Goal: Transaction & Acquisition: Purchase product/service

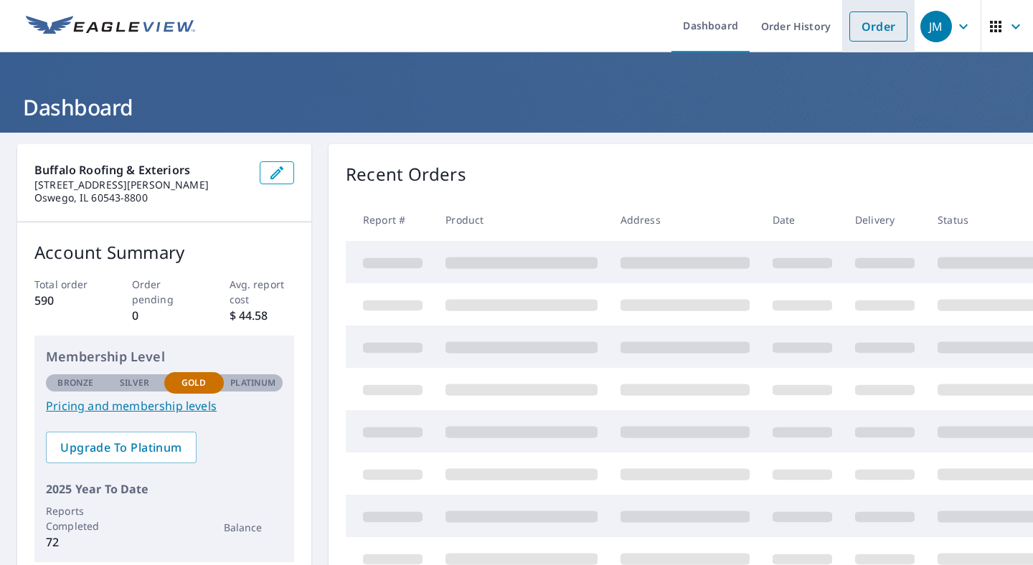
click at [881, 8] on li "Order" at bounding box center [878, 26] width 72 height 52
click at [878, 21] on link "Order" at bounding box center [878, 26] width 58 height 30
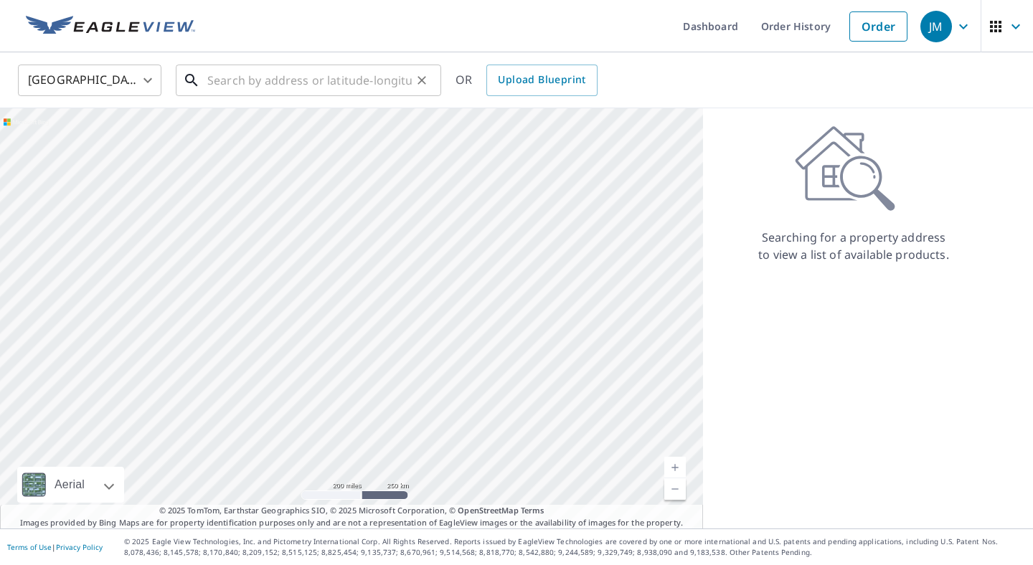
click at [303, 87] on input "text" at bounding box center [309, 80] width 204 height 40
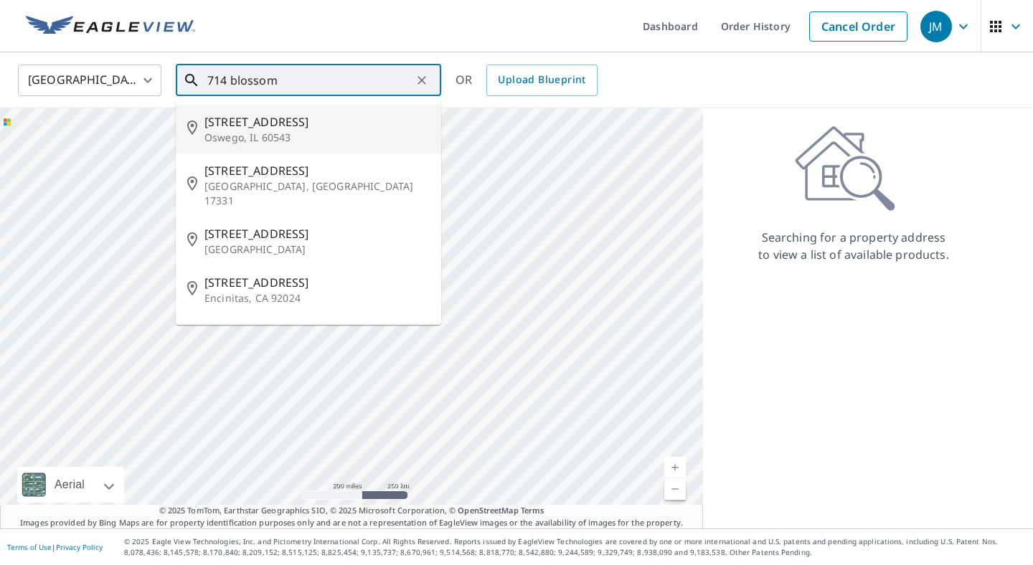
click at [279, 128] on span "[STREET_ADDRESS]" at bounding box center [316, 121] width 225 height 17
type input "[STREET_ADDRESS]"
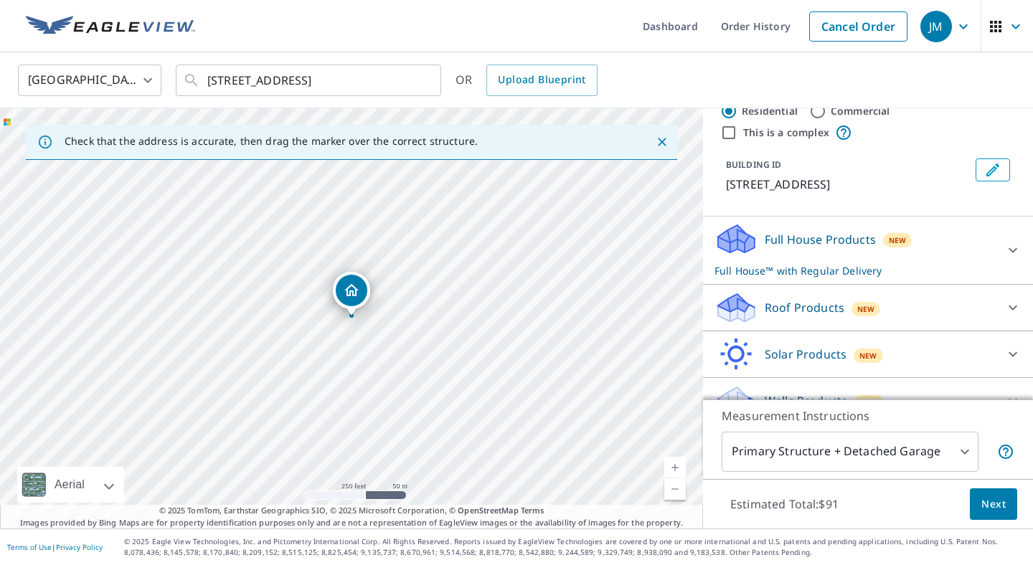
scroll to position [58, 0]
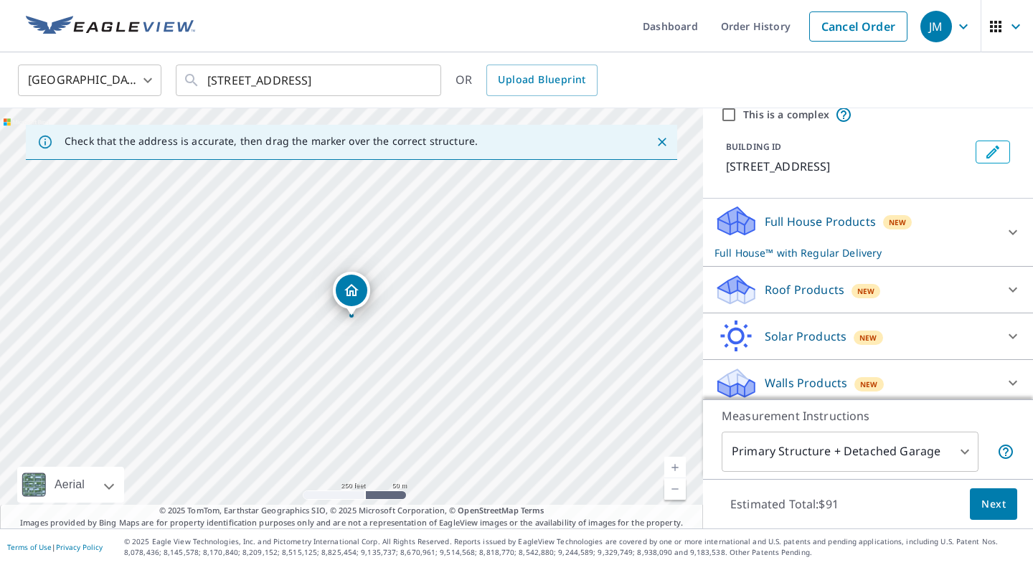
click at [892, 219] on span "New" at bounding box center [897, 222] width 18 height 11
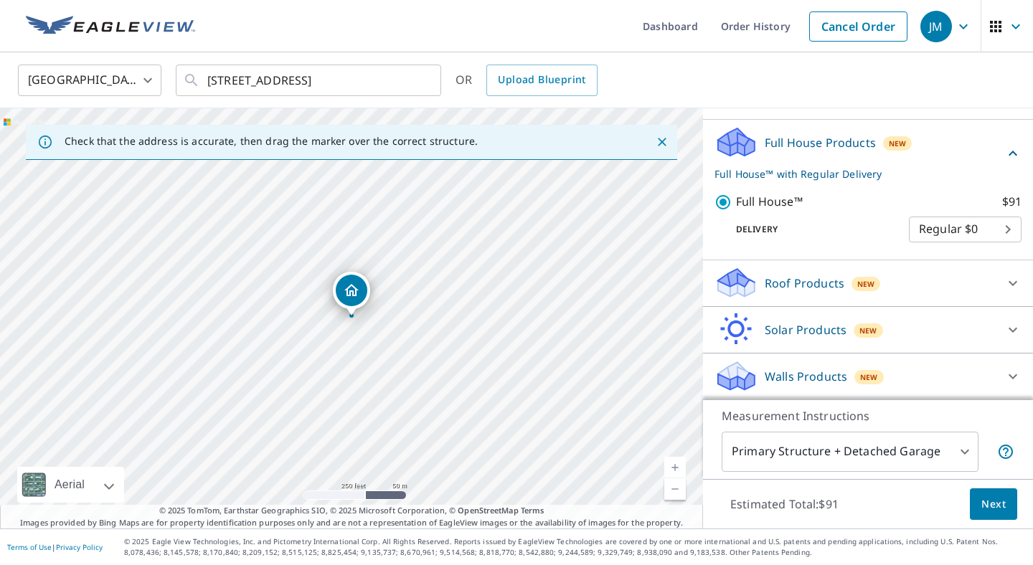
scroll to position [138, 0]
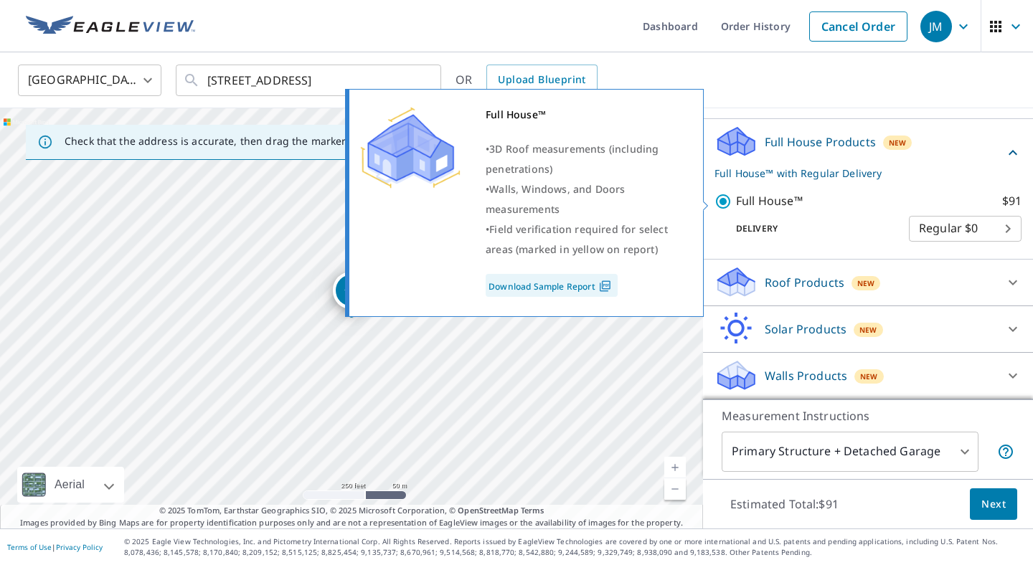
click at [726, 204] on input "Full House™ $91" at bounding box center [725, 201] width 22 height 17
checkbox input "false"
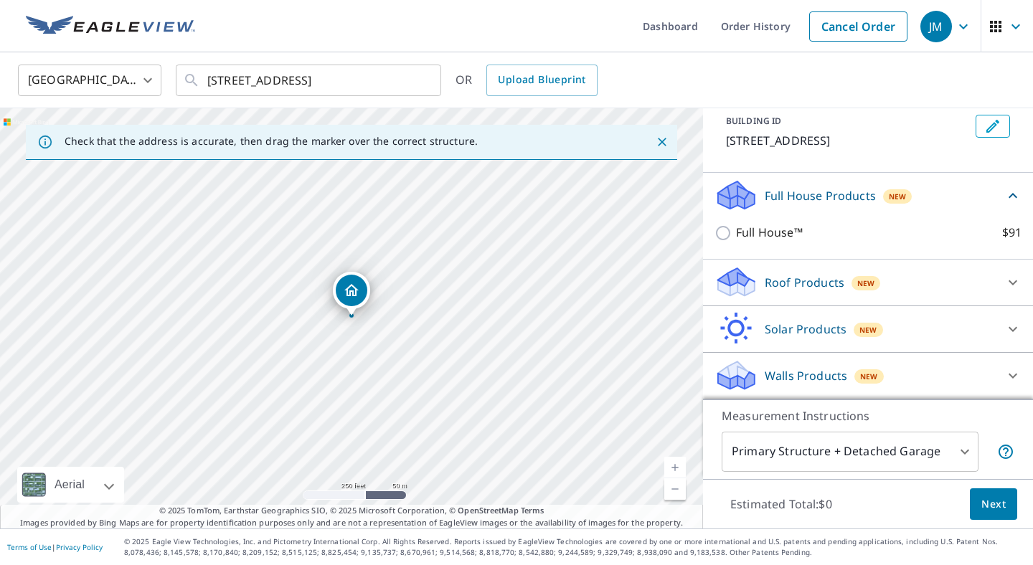
scroll to position [84, 0]
click at [739, 288] on icon at bounding box center [731, 288] width 27 height 16
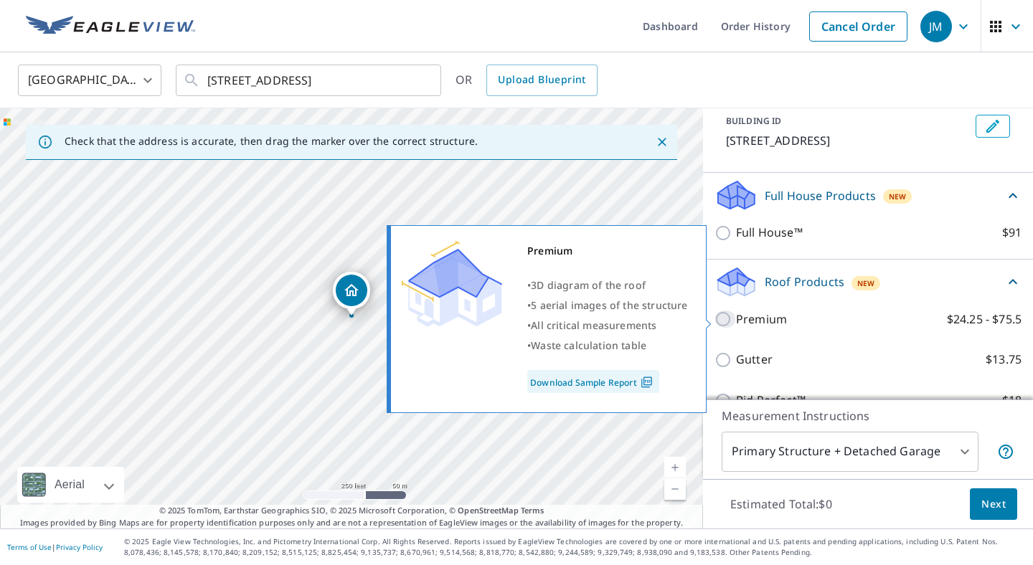
click at [724, 321] on input "Premium $24.25 - $75.5" at bounding box center [725, 318] width 22 height 17
checkbox input "true"
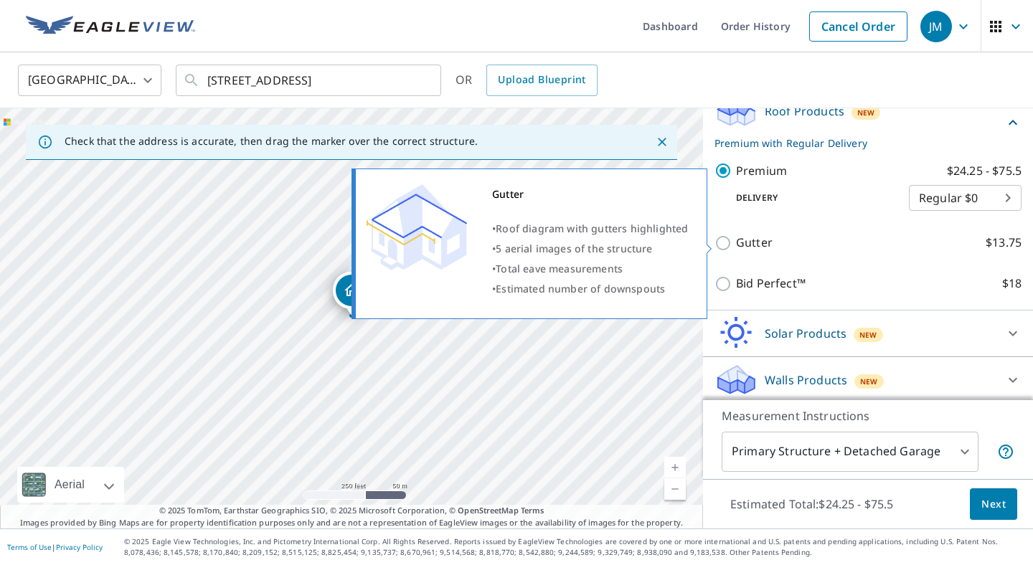
scroll to position [260, 0]
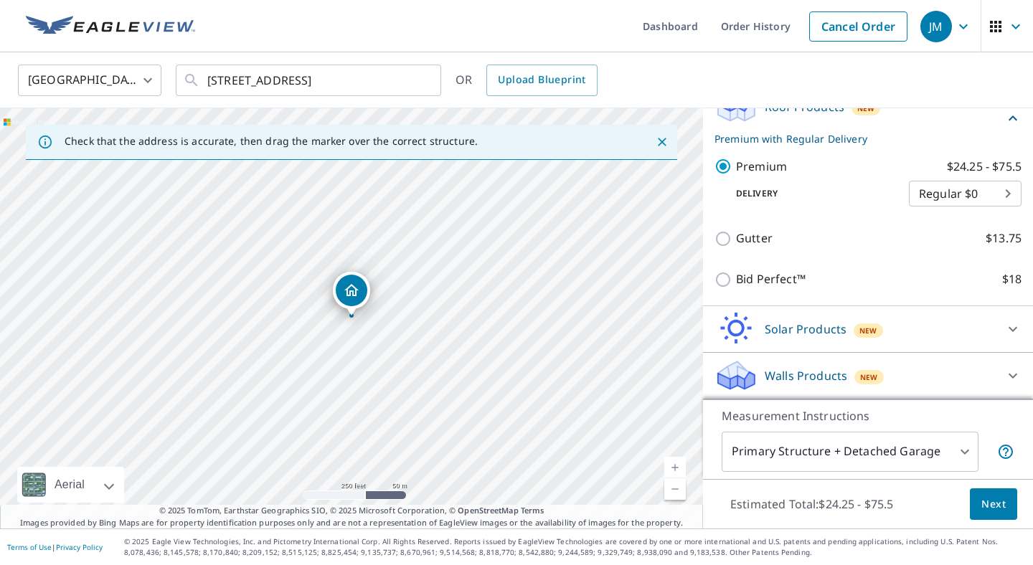
click at [995, 502] on span "Next" at bounding box center [993, 504] width 24 height 18
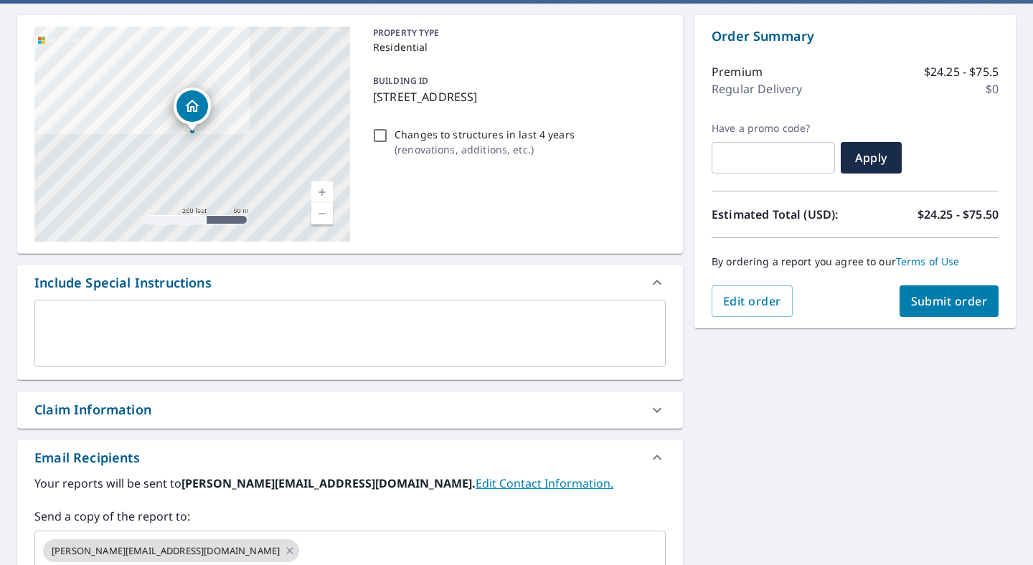
scroll to position [184, 0]
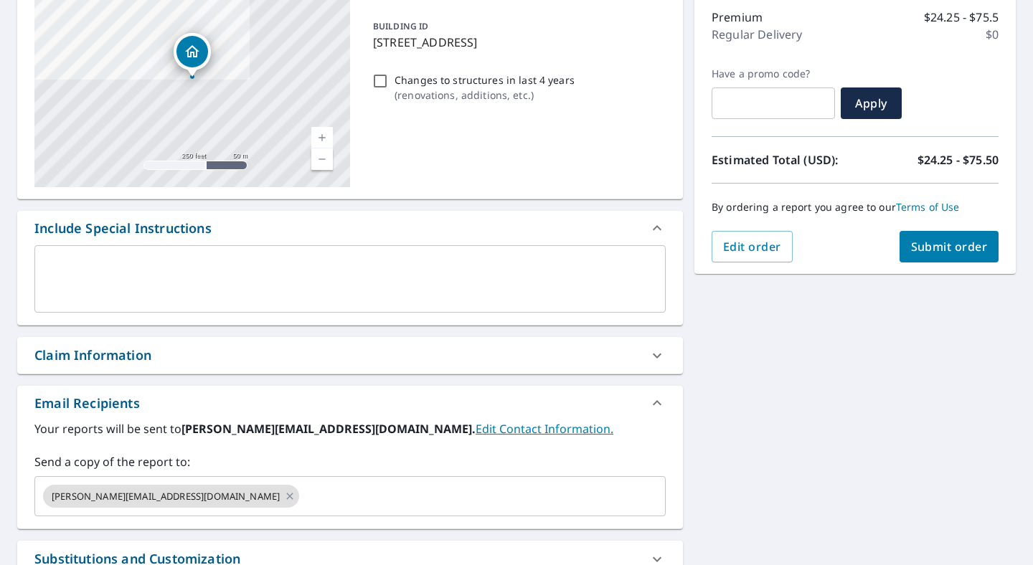
click at [98, 356] on div "Claim Information" at bounding box center [92, 355] width 117 height 19
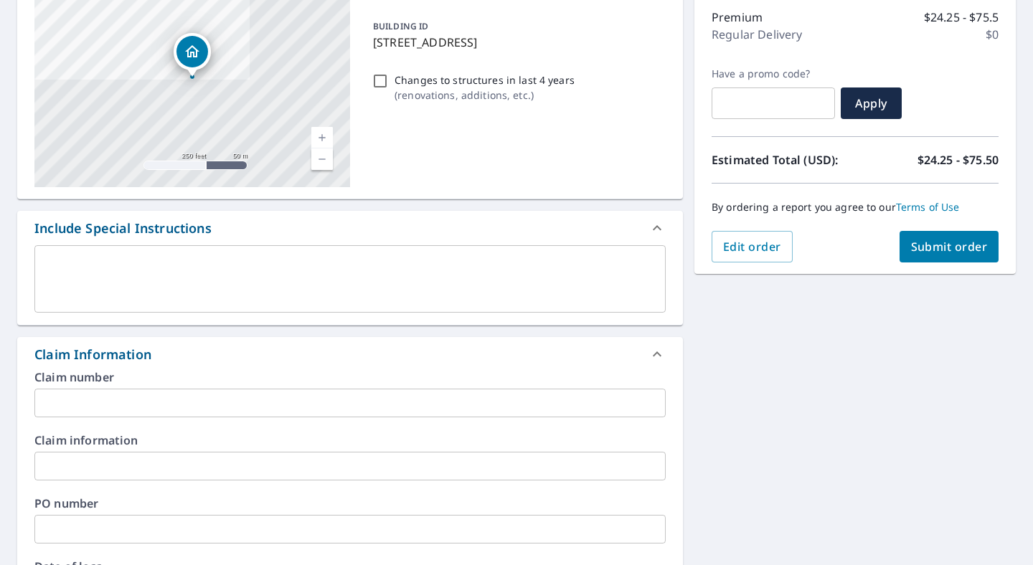
click at [100, 392] on input "text" at bounding box center [349, 403] width 631 height 29
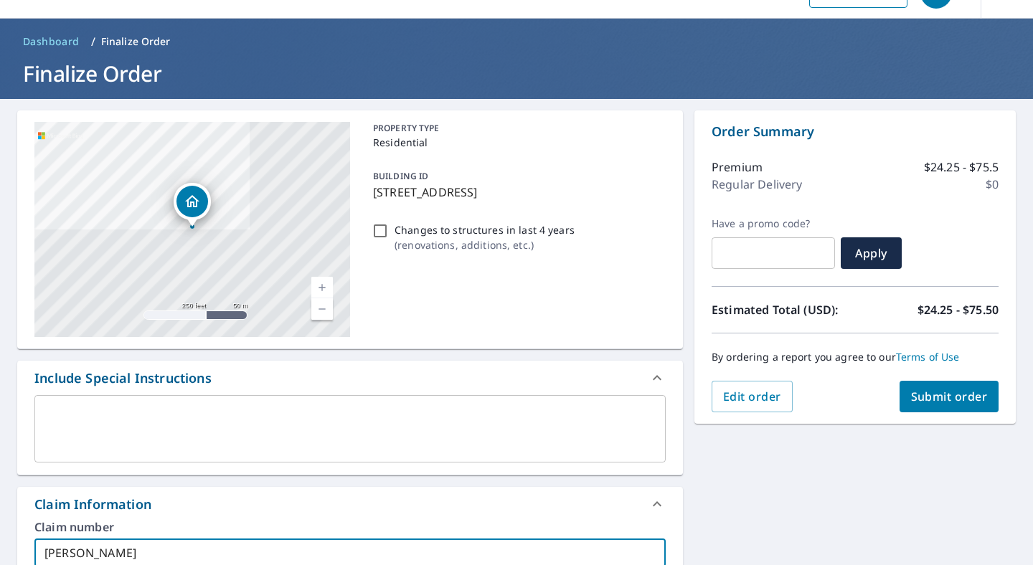
scroll to position [0, 0]
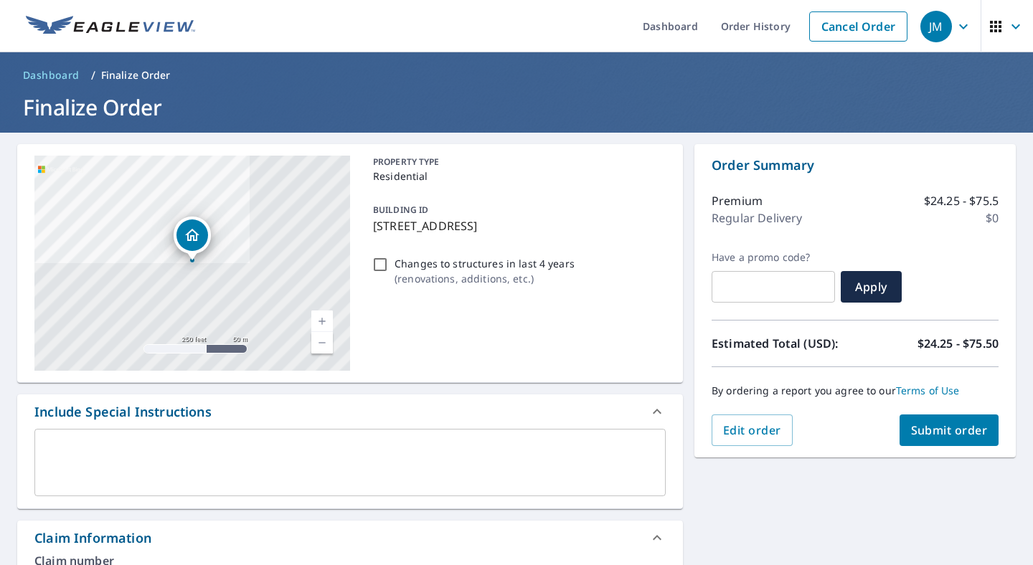
type input "[PERSON_NAME]"
click at [940, 424] on span "Submit order" at bounding box center [949, 430] width 77 height 16
